Goal: Task Accomplishment & Management: Use online tool/utility

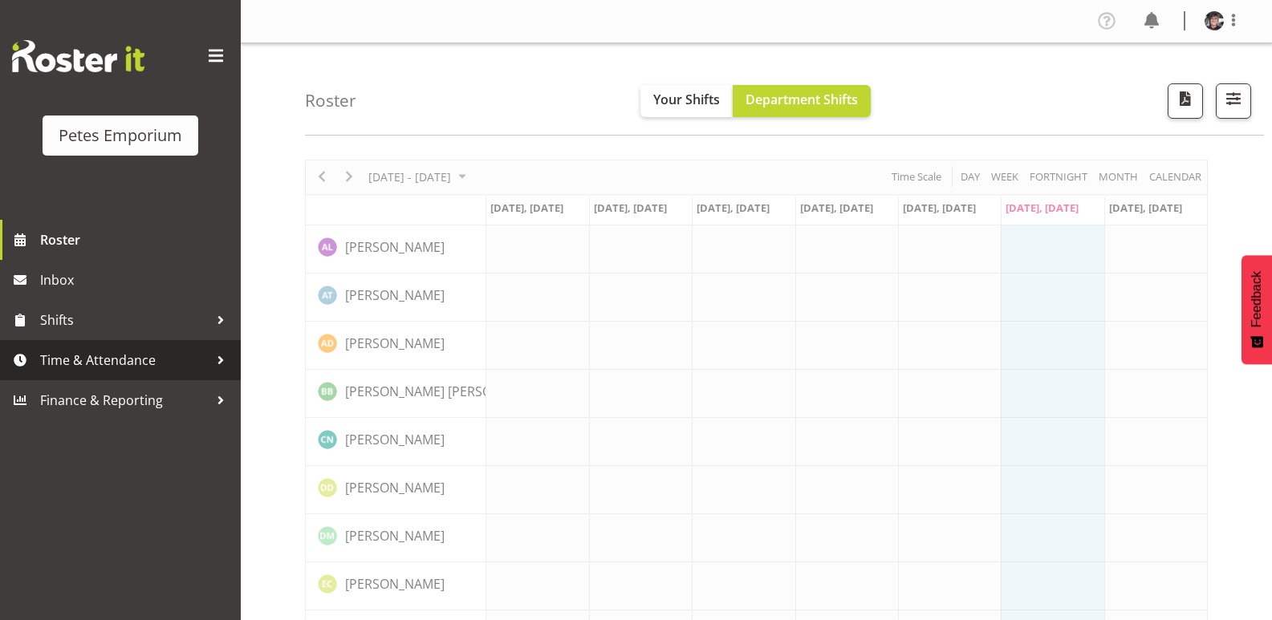
click at [128, 356] on span "Time & Attendance" at bounding box center [124, 360] width 168 height 24
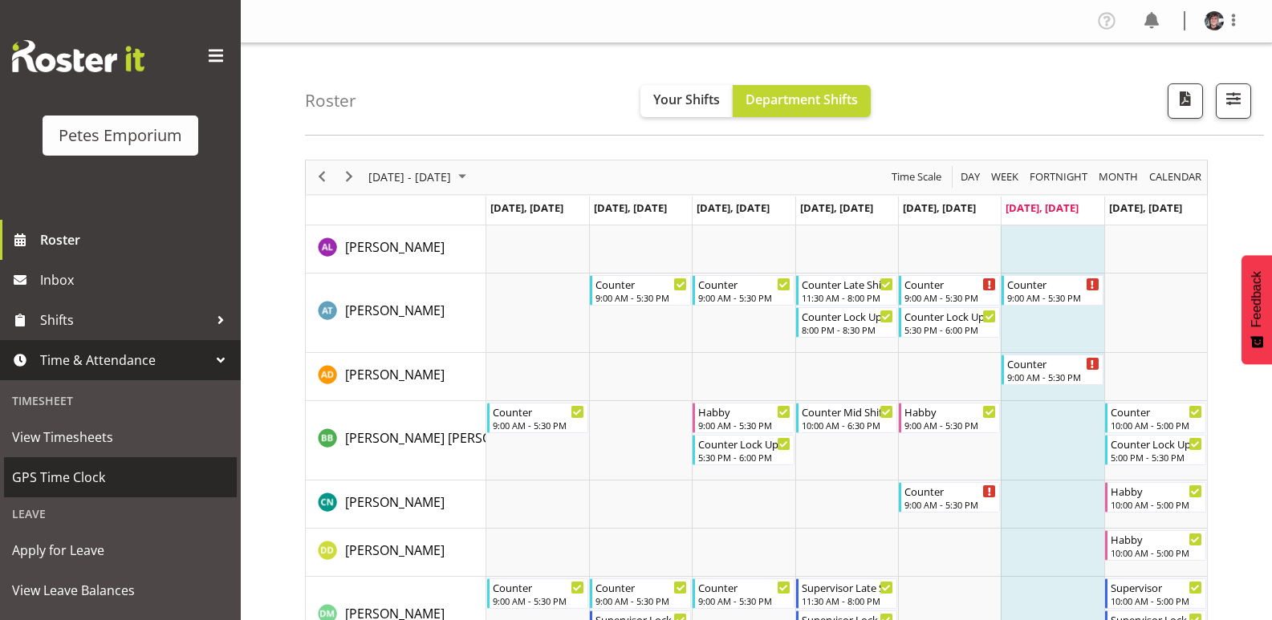
click at [105, 472] on span "GPS Time Clock" at bounding box center [120, 477] width 217 height 24
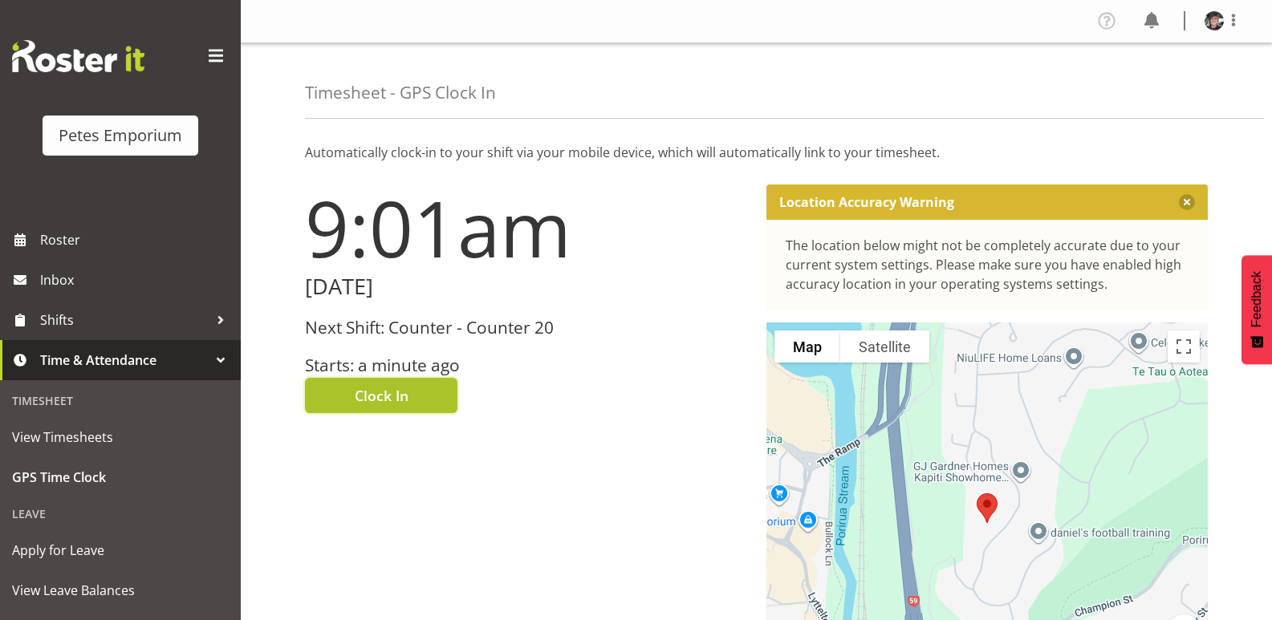
click at [414, 399] on button "Clock In" at bounding box center [381, 395] width 152 height 35
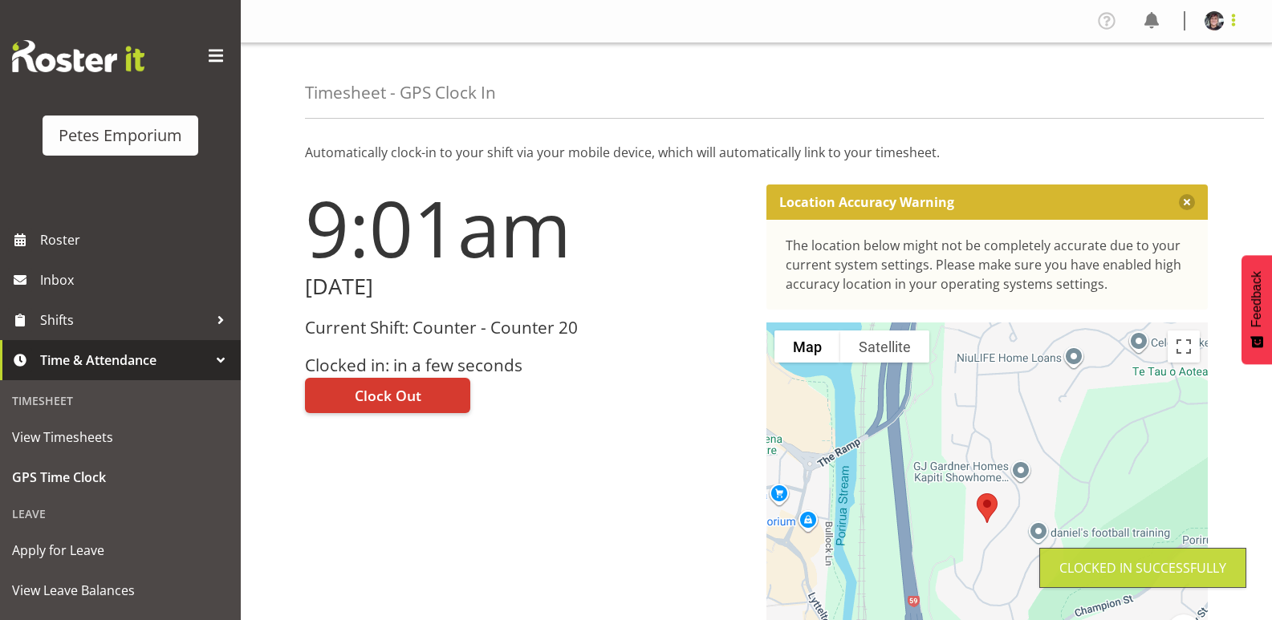
click at [1235, 21] on span at bounding box center [1232, 19] width 19 height 19
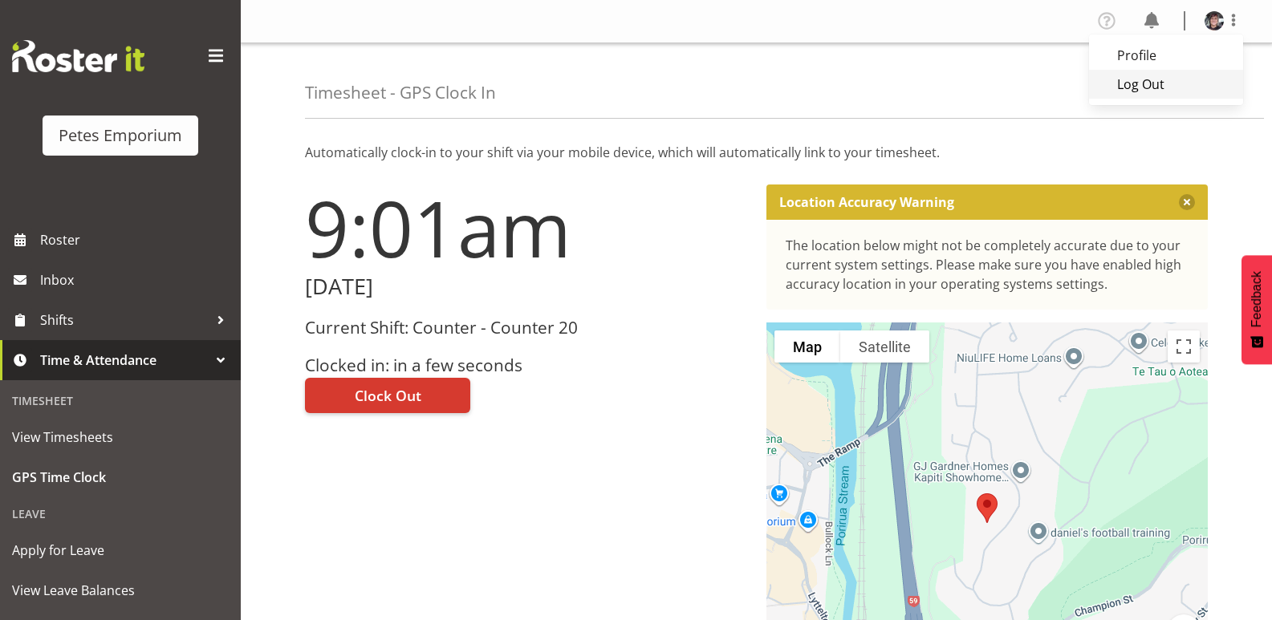
click at [1132, 84] on link "Log Out" at bounding box center [1166, 84] width 154 height 29
